Goal: Communication & Community: Answer question/provide support

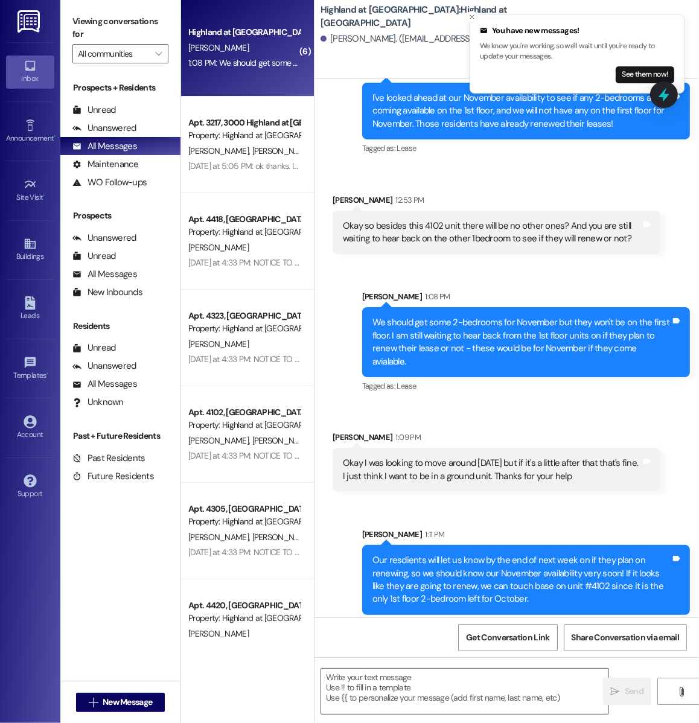
scroll to position [6366, 0]
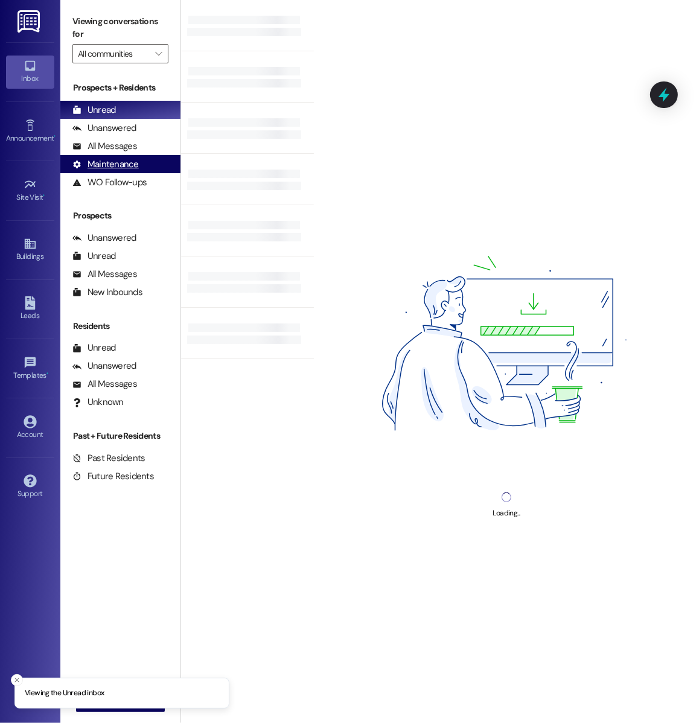
click at [144, 156] on div "Maintenance (undefined)" at bounding box center [120, 164] width 120 height 18
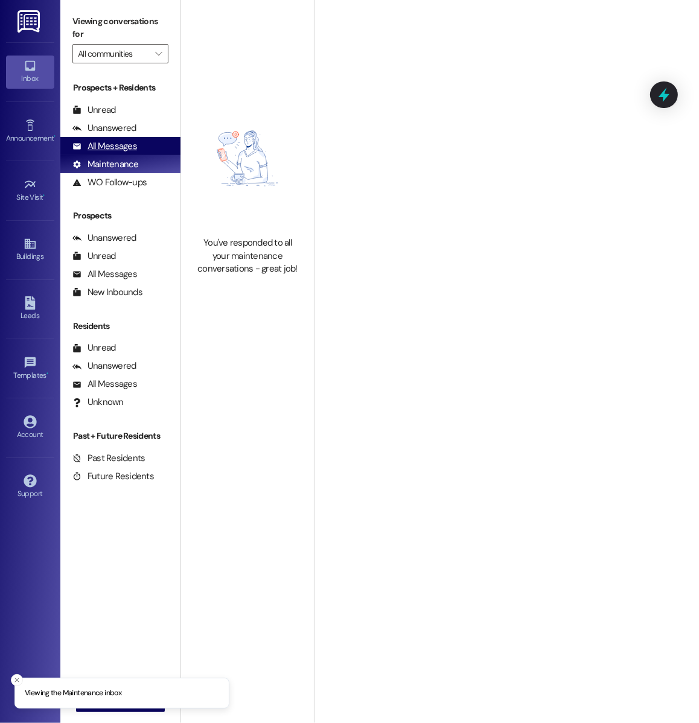
click at [140, 147] on div "All Messages (undefined)" at bounding box center [120, 146] width 120 height 18
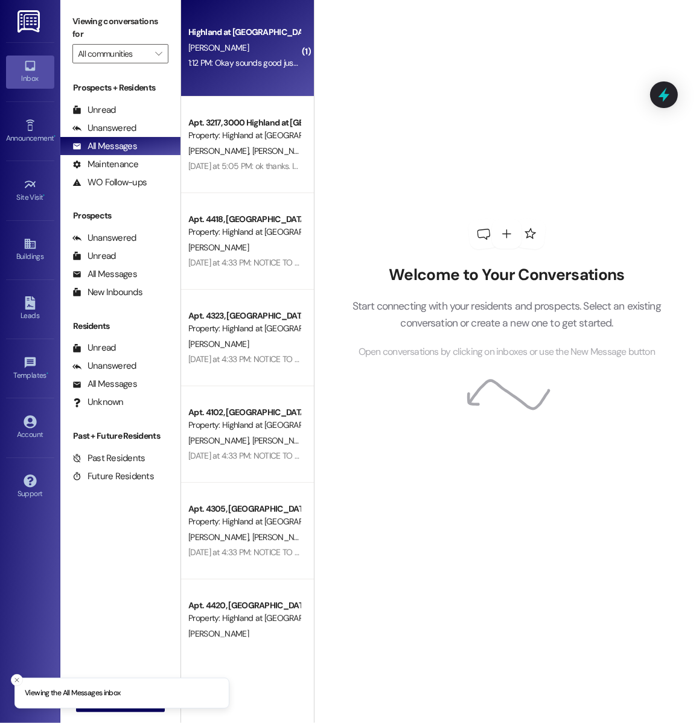
click at [252, 71] on div "Highland at Spring Hill Prospect M. Nargassans 1:12 PM: Okay sounds good just k…" at bounding box center [247, 48] width 133 height 97
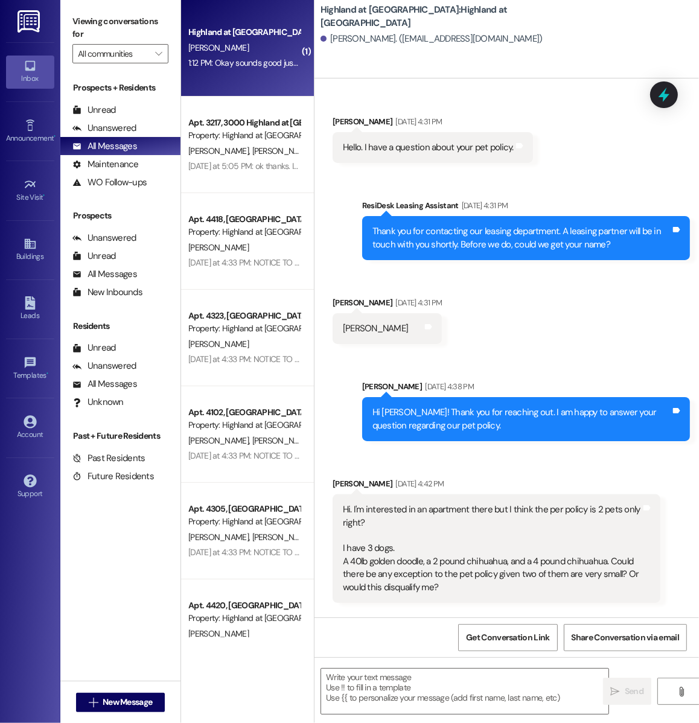
scroll to position [6366, 0]
